Goal: Check status: Check status

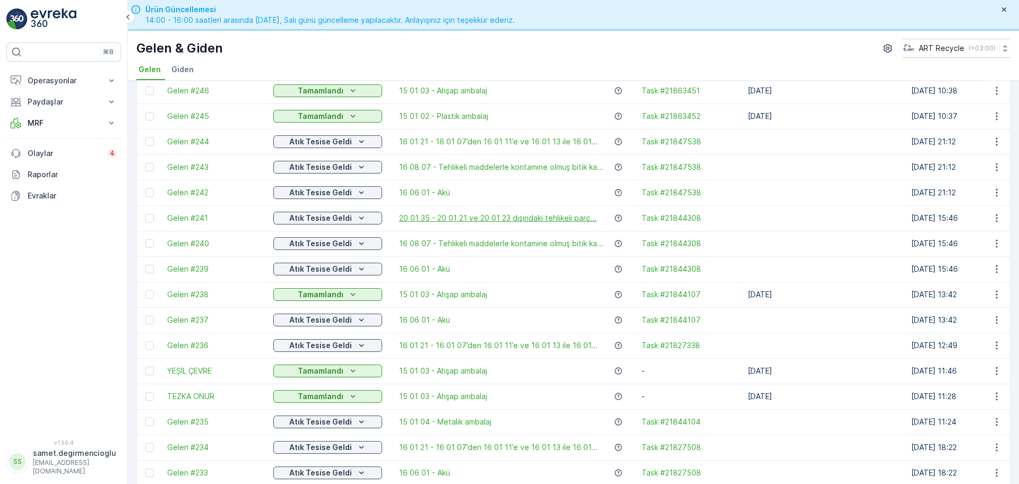
scroll to position [199, 0]
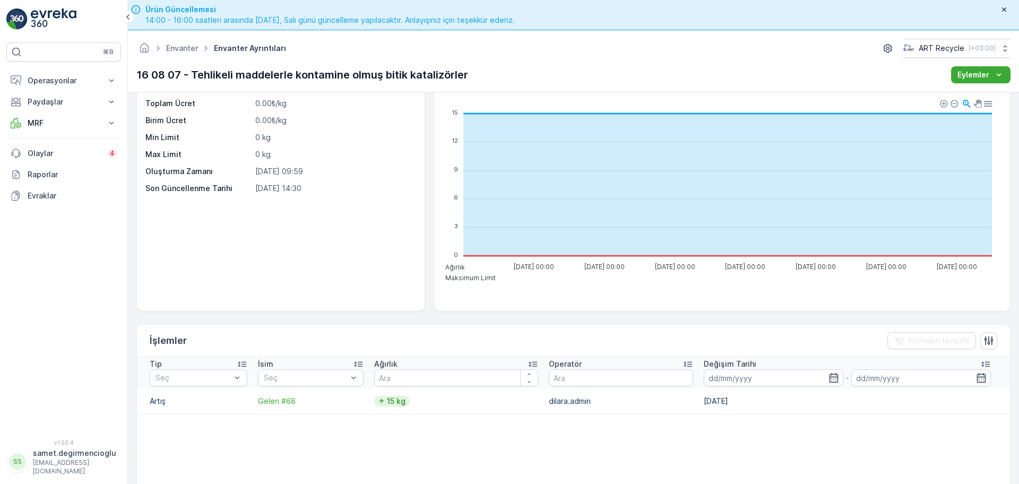
scroll to position [133, 0]
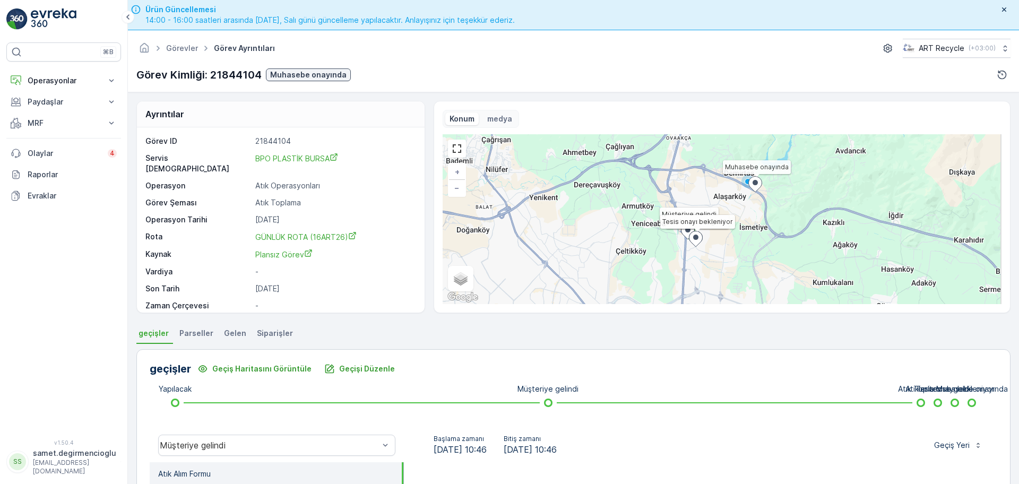
click at [233, 332] on span "Gelen" at bounding box center [235, 333] width 22 height 11
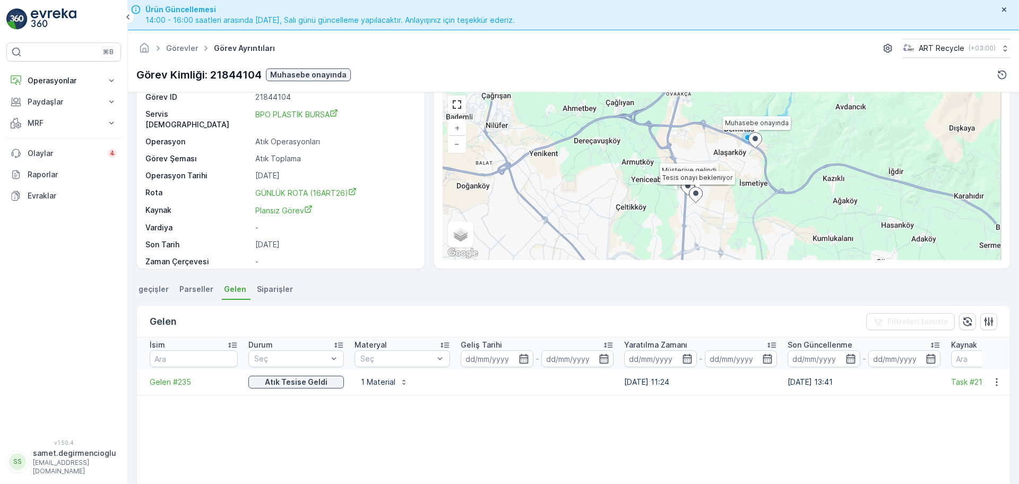
scroll to position [66, 0]
